Goal: Navigation & Orientation: Find specific page/section

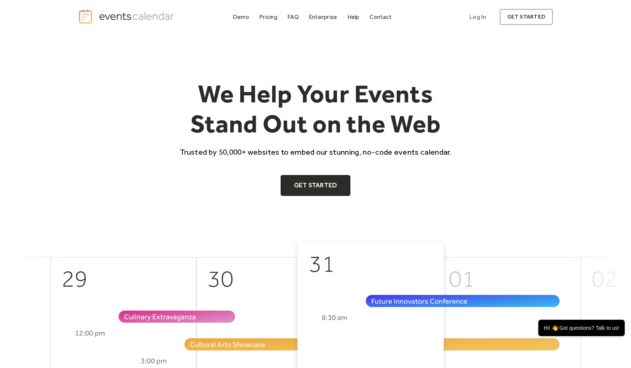
click at [529, 76] on div "We Help Your Events Stand Out on the Web Trusted by 50,000+ websites to embed o…" at bounding box center [315, 135] width 475 height 203
click at [483, 16] on link "Log In" at bounding box center [478, 17] width 32 height 16
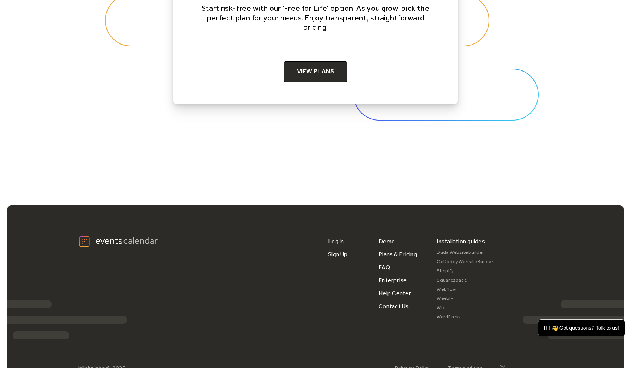
scroll to position [2465, 0]
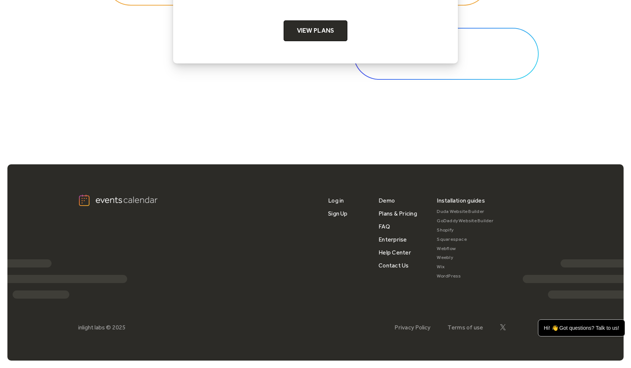
click at [448, 238] on link "Squarespace" at bounding box center [465, 239] width 57 height 9
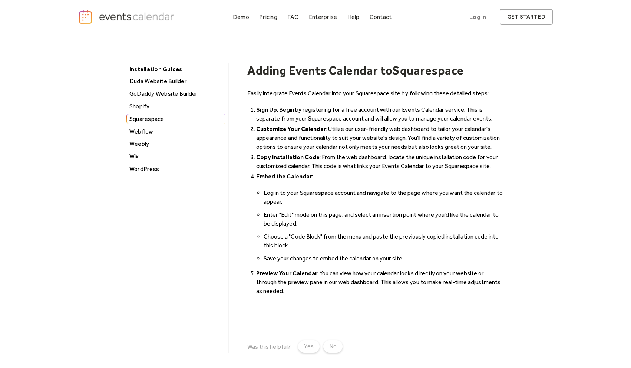
click at [318, 109] on li "Sign Up : Begin by registering for a free account with our Events Calendar serv…" at bounding box center [380, 114] width 249 height 18
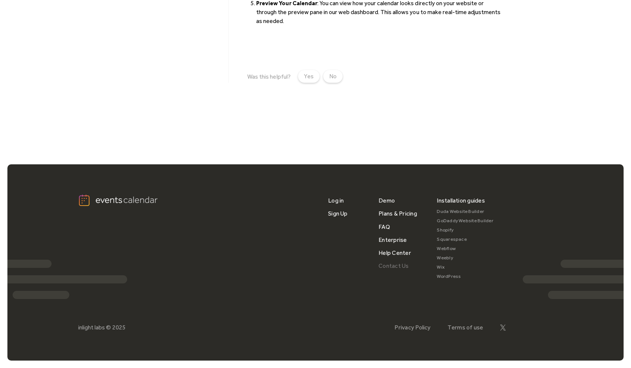
click at [393, 266] on link "Contact Us" at bounding box center [394, 265] width 30 height 13
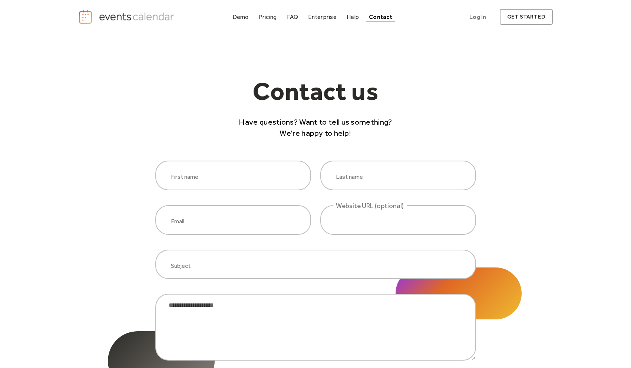
scroll to position [360, 0]
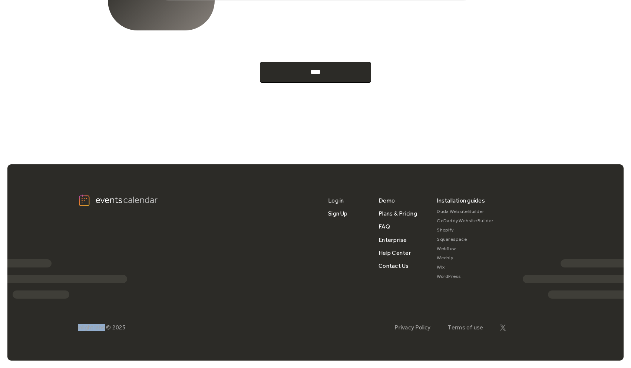
drag, startPoint x: 78, startPoint y: 329, endPoint x: 105, endPoint y: 329, distance: 26.3
click at [105, 329] on div "inlight labs ©" at bounding box center [94, 327] width 33 height 7
copy div "inlight labs"
